Goal: Navigation & Orientation: Find specific page/section

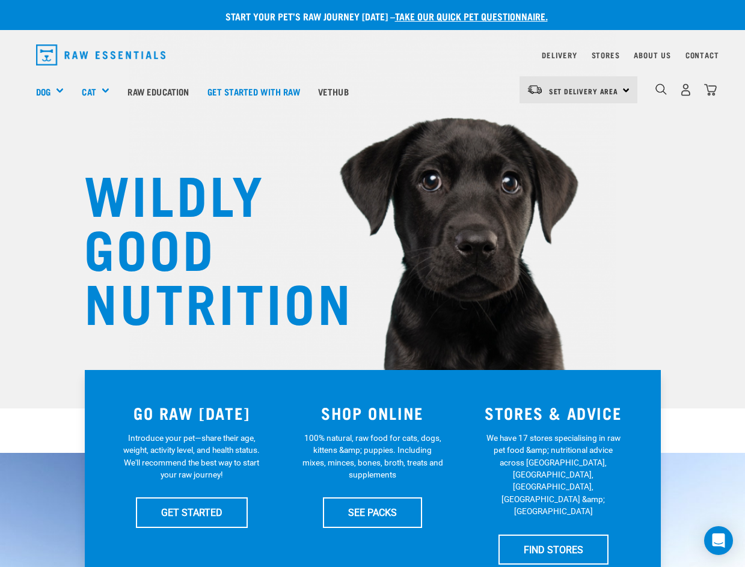
click at [142, 58] on img "dropdown navigation" at bounding box center [101, 54] width 130 height 21
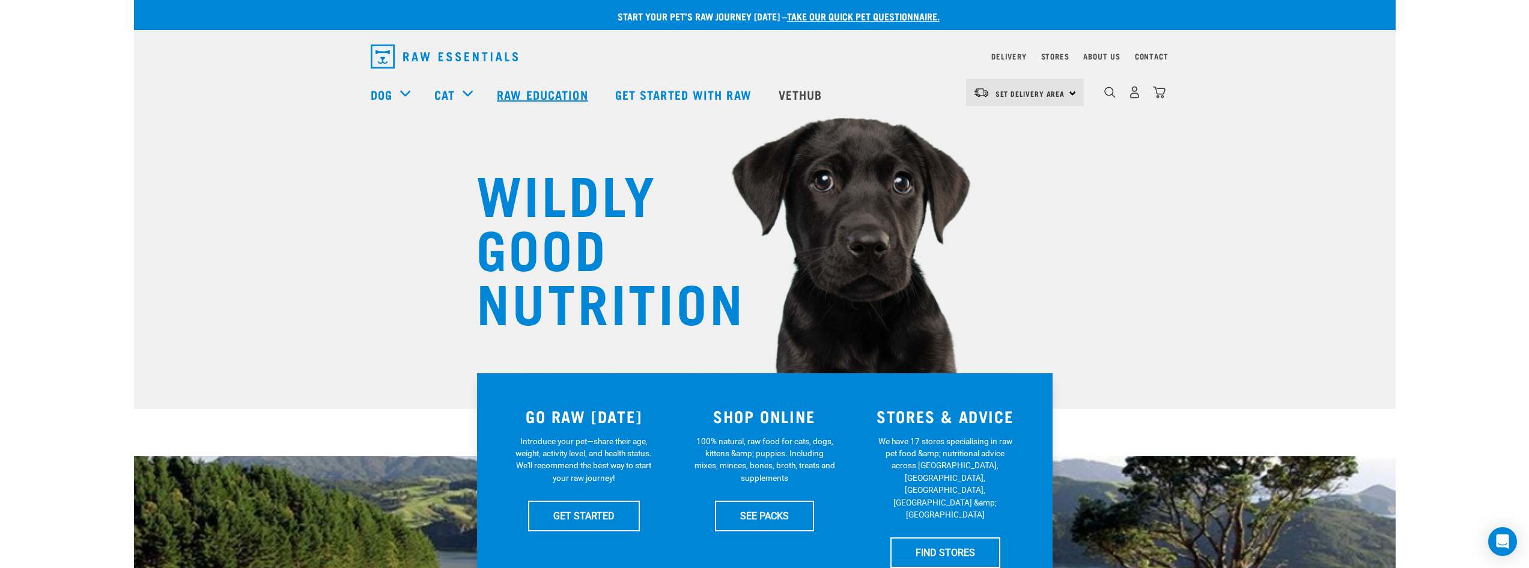
click at [559, 91] on link "Raw Education" at bounding box center [544, 94] width 118 height 48
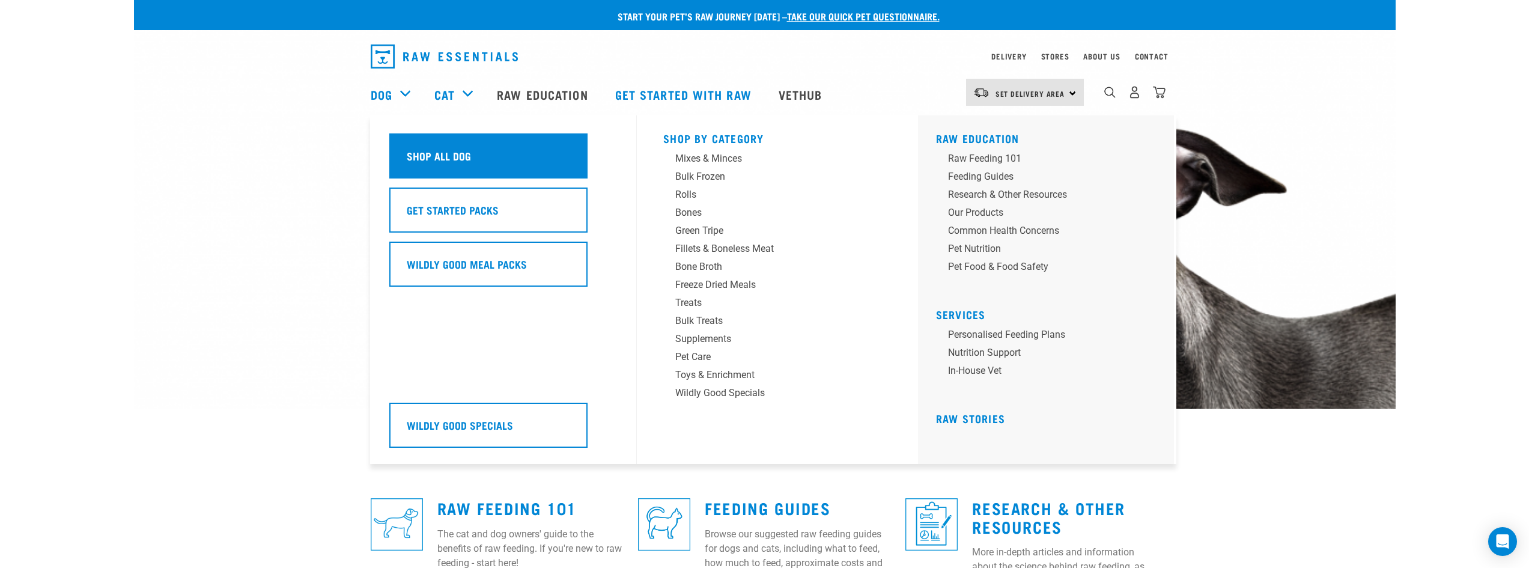
click at [463, 154] on h5 "Shop All Dog" at bounding box center [439, 156] width 64 height 16
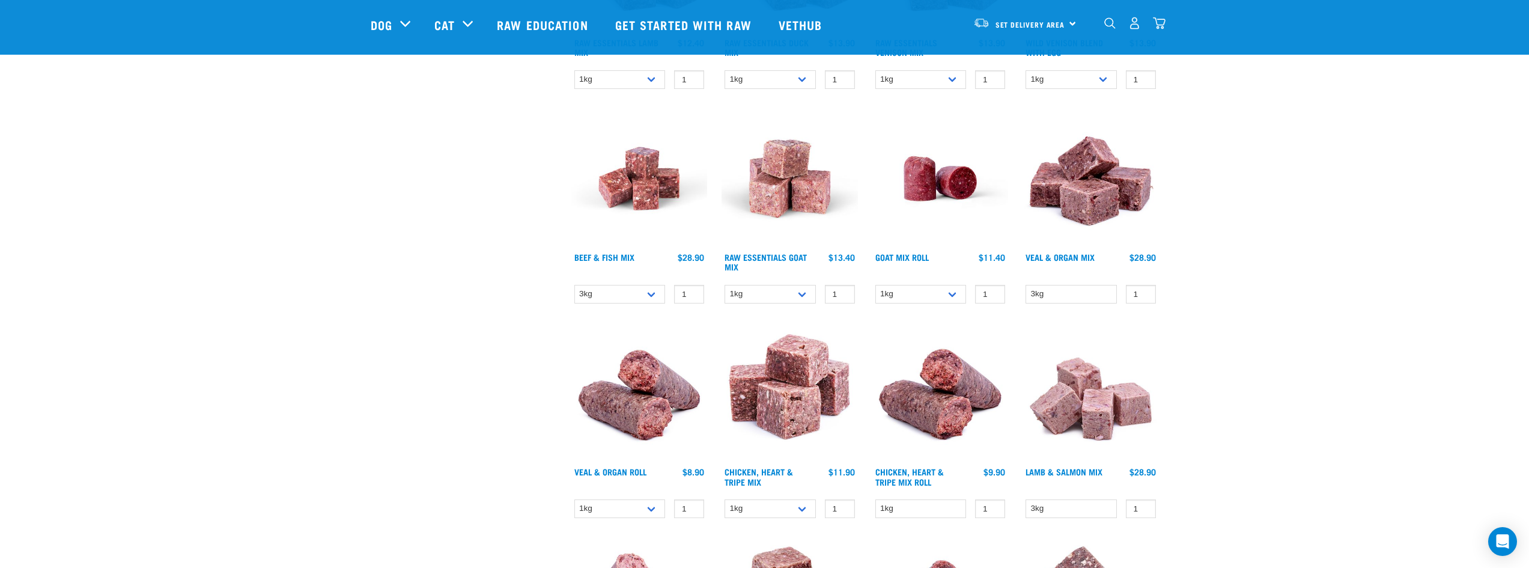
scroll to position [1023, 0]
